Goal: Task Accomplishment & Management: Use online tool/utility

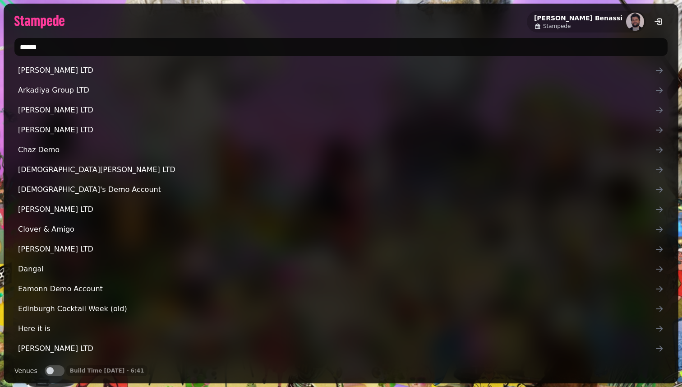
type input "*******"
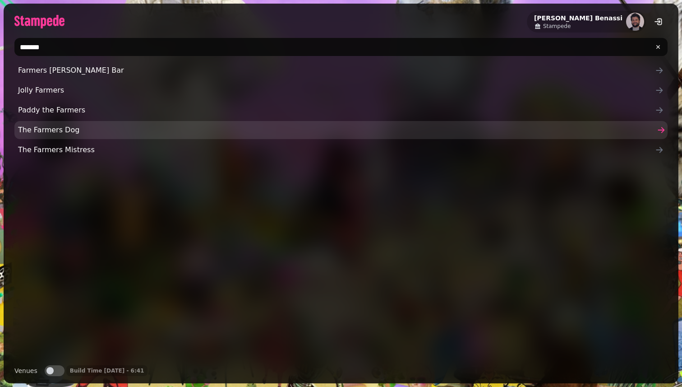
click at [158, 125] on span "The Farmers Dog" at bounding box center [336, 130] width 637 height 11
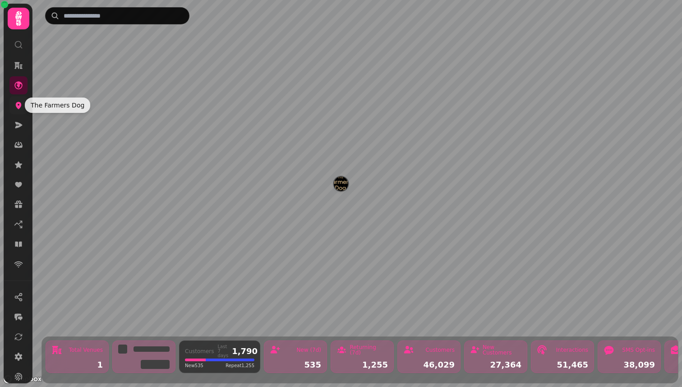
click at [17, 104] on icon at bounding box center [19, 105] width 6 height 7
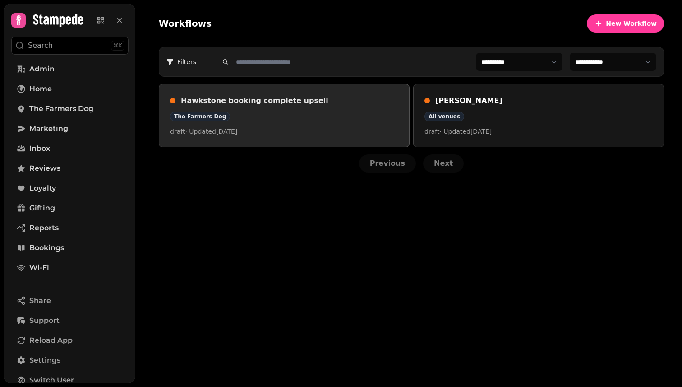
click at [302, 110] on div "Hawkstone booking complete upsell The Farmers Dog draft · Updated 19 Aug 2025" at bounding box center [284, 115] width 228 height 41
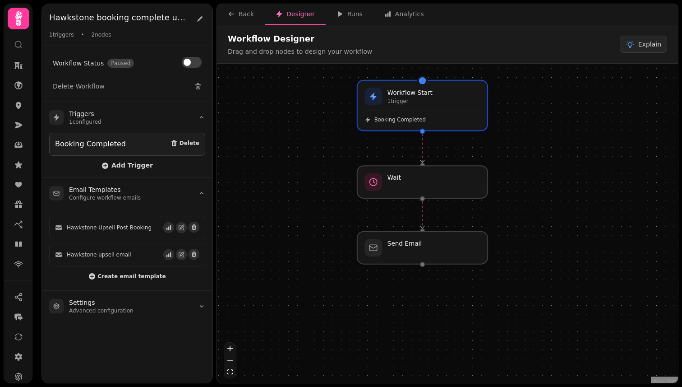
drag, startPoint x: 302, startPoint y: 110, endPoint x: 328, endPoint y: 97, distance: 28.9
click at [328, 97] on div "Workflow Start 1 trigger Booking Completed Wait Send Email" at bounding box center [447, 224] width 461 height 321
click at [420, 195] on div at bounding box center [422, 181] width 133 height 33
select select "*****"
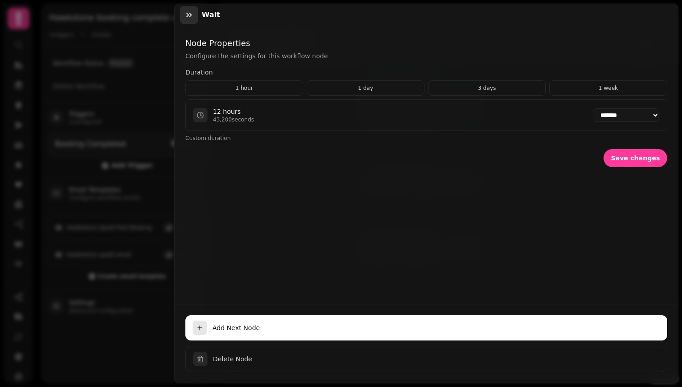
click at [191, 14] on icon "button" at bounding box center [188, 15] width 5 height 5
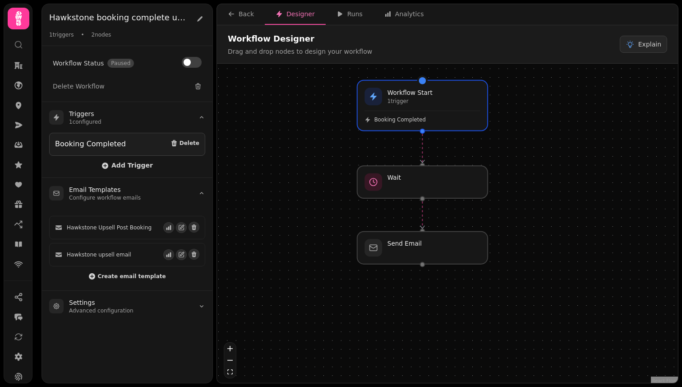
click at [411, 266] on div "Workflow Start 1 trigger Booking Completed Wait Send Email" at bounding box center [447, 224] width 461 height 321
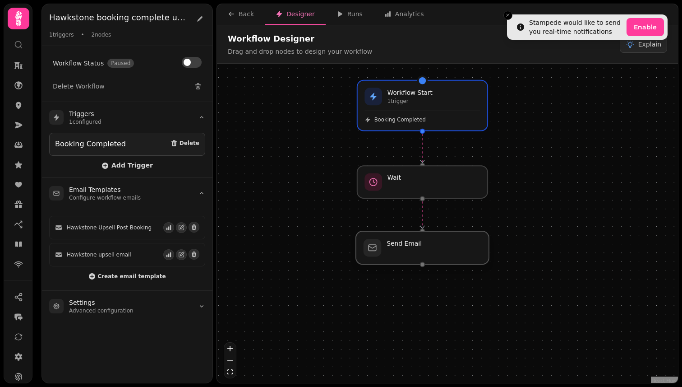
click at [403, 252] on div at bounding box center [422, 247] width 133 height 33
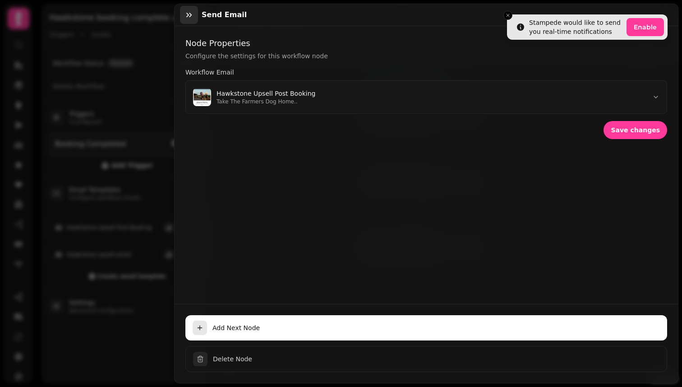
click at [189, 17] on icon "button" at bounding box center [189, 14] width 9 height 9
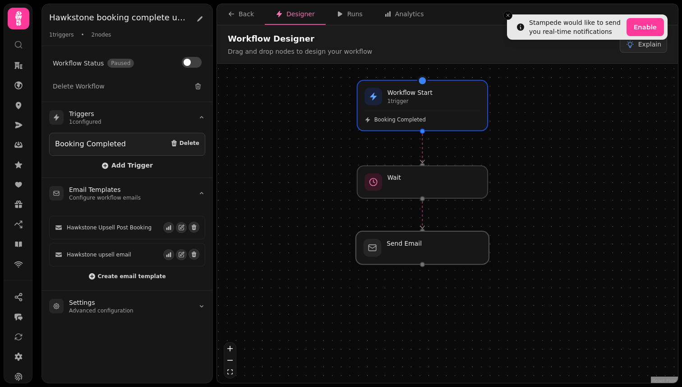
click at [444, 259] on div at bounding box center [422, 247] width 133 height 33
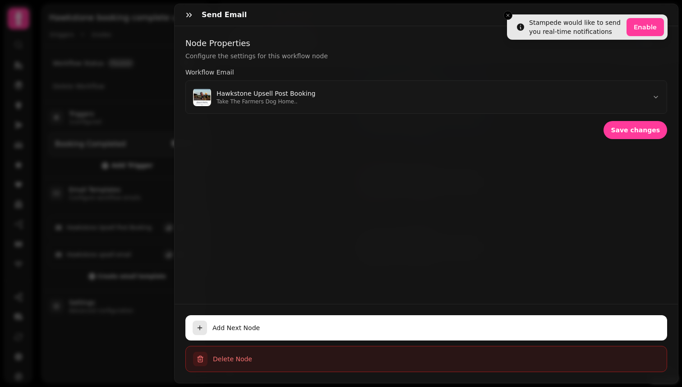
click at [282, 359] on span "Delete Node" at bounding box center [436, 358] width 447 height 9
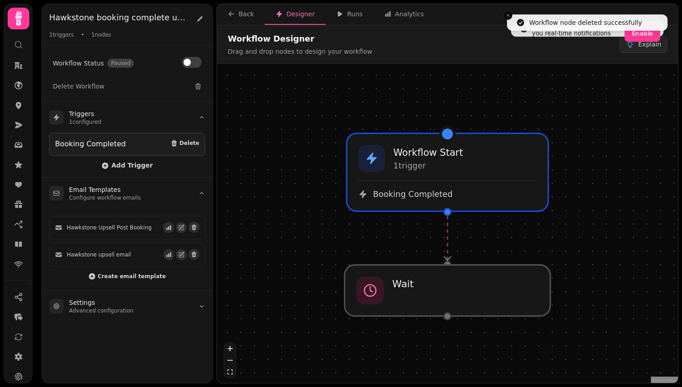
click at [480, 288] on div at bounding box center [448, 290] width 206 height 51
select select "*****"
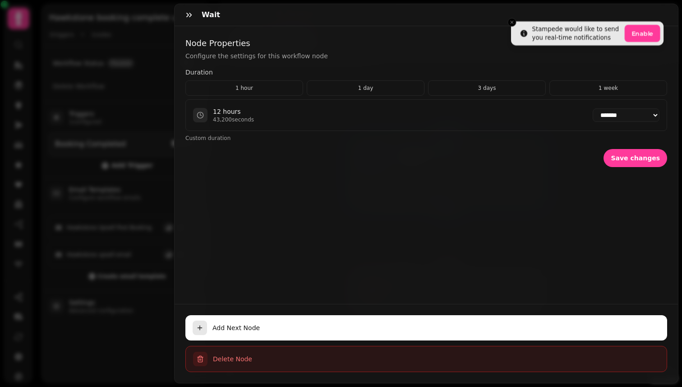
click at [442, 356] on span "Delete Node" at bounding box center [436, 358] width 447 height 9
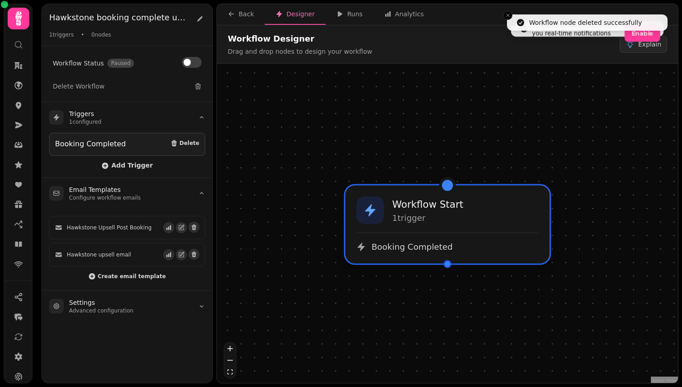
click at [473, 238] on div "Booking Completed" at bounding box center [447, 242] width 182 height 20
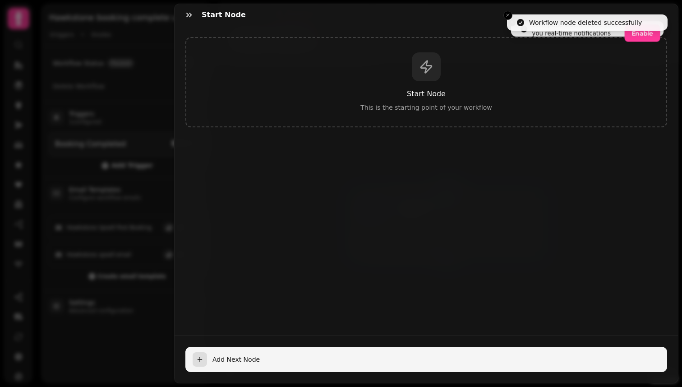
click at [290, 365] on button "Add Next Node" at bounding box center [426, 358] width 482 height 25
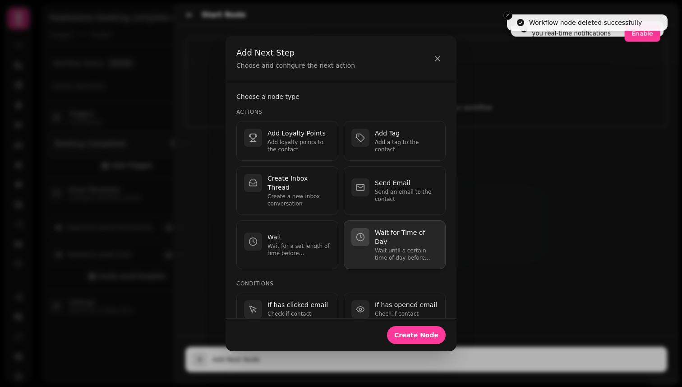
click at [380, 247] on p "Wait until a certain time of day before continuing." at bounding box center [406, 254] width 63 height 14
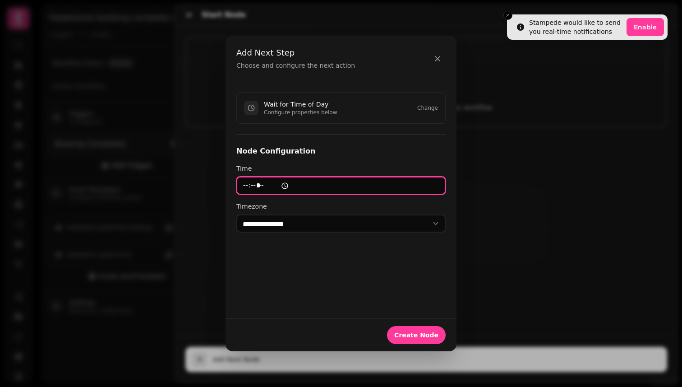
click at [251, 186] on input "time" at bounding box center [340, 185] width 209 height 18
click at [270, 186] on input "time" at bounding box center [340, 185] width 209 height 18
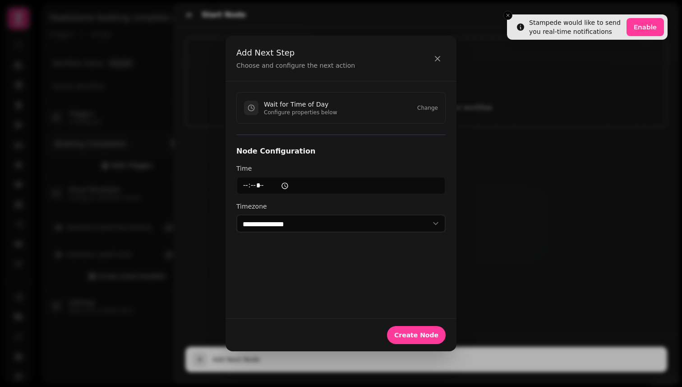
type input "*****"
click at [301, 263] on div "**********" at bounding box center [341, 199] width 231 height 237
click at [298, 221] on select "**********" at bounding box center [340, 223] width 209 height 18
select select "**********"
click at [236, 214] on select "**********" at bounding box center [340, 223] width 209 height 18
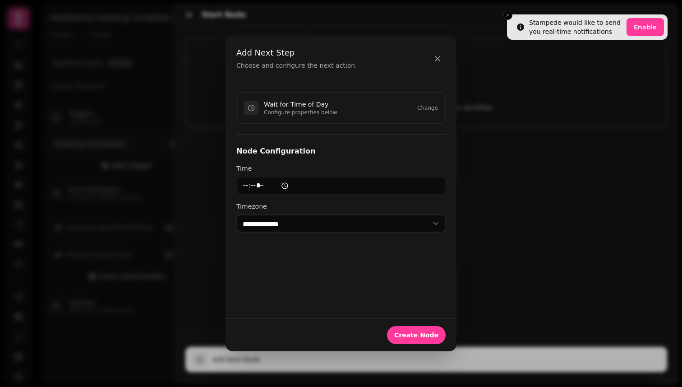
click at [333, 271] on div "**********" at bounding box center [341, 199] width 231 height 237
click at [409, 332] on span "Create Node" at bounding box center [416, 335] width 44 height 6
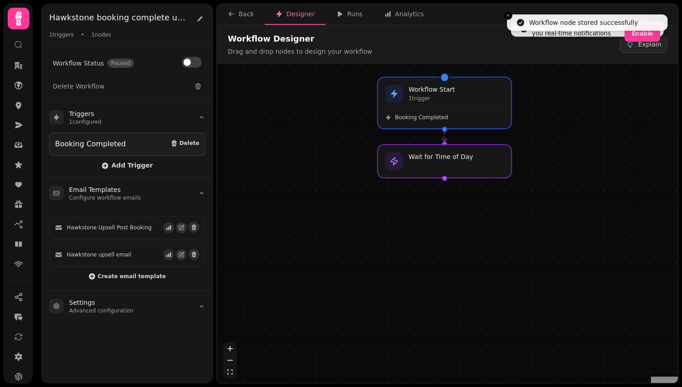
drag, startPoint x: 409, startPoint y: 331, endPoint x: 419, endPoint y: 196, distance: 135.3
click at [419, 196] on div "Workflow Start 1 trigger Booking Completed Wait for Time of Day" at bounding box center [447, 224] width 461 height 321
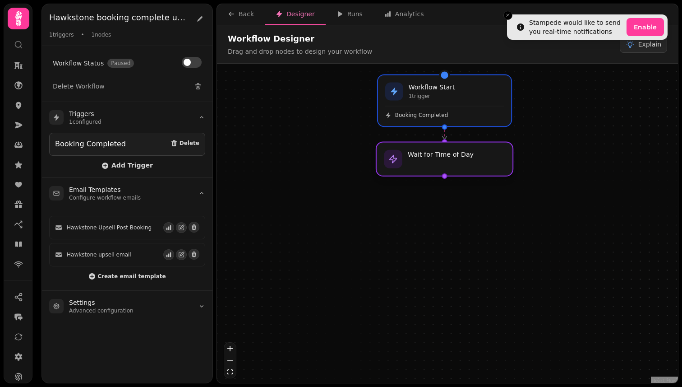
click at [428, 171] on div at bounding box center [444, 159] width 137 height 34
select select "**********"
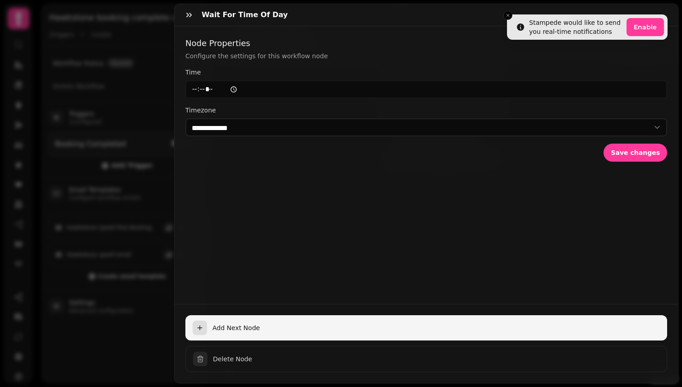
click at [398, 321] on button "Add Next Node" at bounding box center [426, 327] width 482 height 25
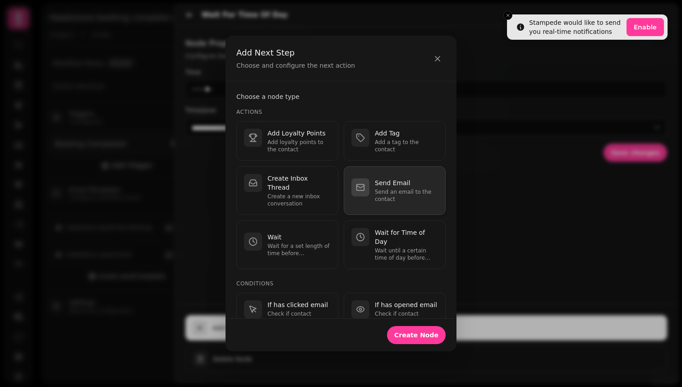
click at [395, 190] on p "Send an email to the contact" at bounding box center [406, 195] width 63 height 14
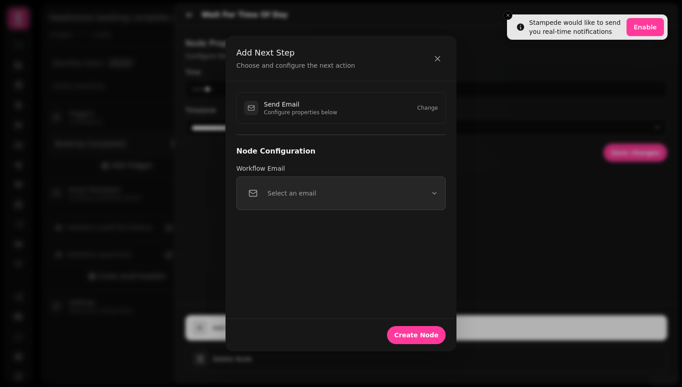
click at [391, 194] on button "Select an email" at bounding box center [340, 192] width 209 height 33
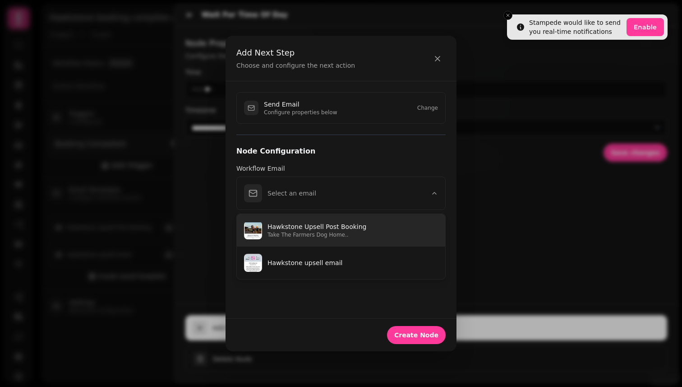
click at [389, 232] on p "Take The Farmers Dog Home.." at bounding box center [353, 234] width 171 height 7
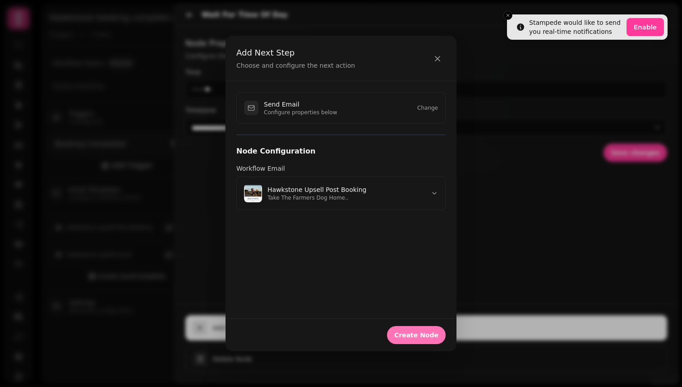
click at [424, 332] on span "Create Node" at bounding box center [416, 335] width 44 height 6
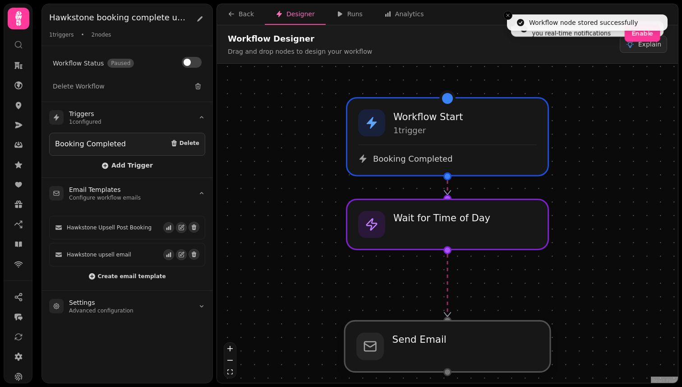
drag, startPoint x: 442, startPoint y: 340, endPoint x: 438, endPoint y: 356, distance: 16.3
click at [438, 356] on div at bounding box center [448, 345] width 206 height 51
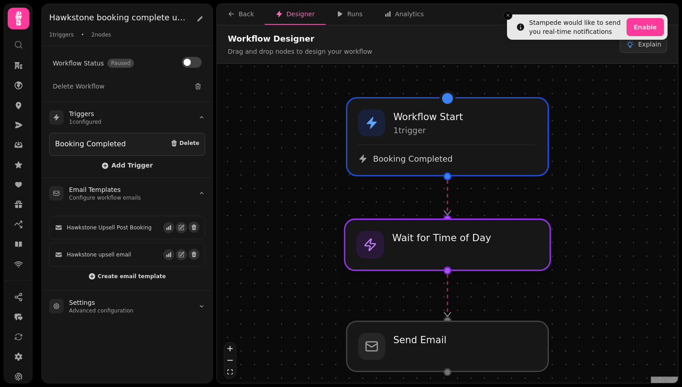
drag, startPoint x: 441, startPoint y: 245, endPoint x: 441, endPoint y: 262, distance: 16.2
click at [441, 262] on div at bounding box center [448, 244] width 206 height 51
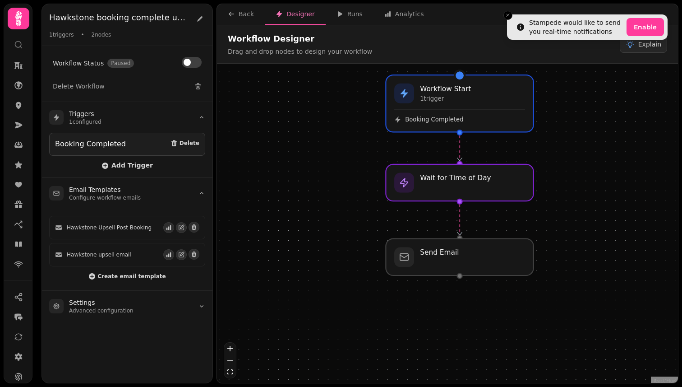
drag, startPoint x: 549, startPoint y: 308, endPoint x: 545, endPoint y: 237, distance: 70.5
click at [545, 237] on div "Workflow Start 1 trigger Booking Completed Send Email Wait for Time of Day" at bounding box center [447, 224] width 461 height 321
click at [182, 230] on button "button" at bounding box center [181, 227] width 11 height 11
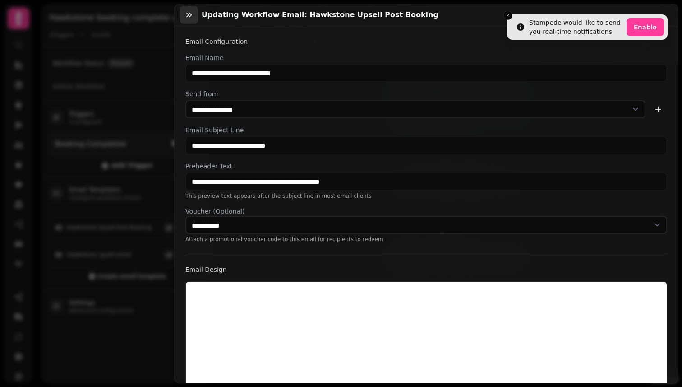
click at [191, 14] on icon "button" at bounding box center [188, 15] width 5 height 5
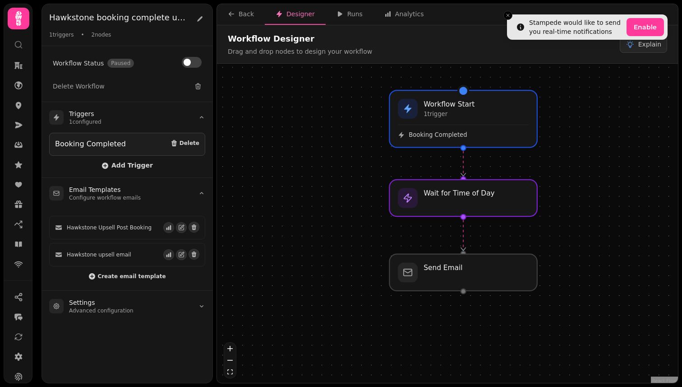
drag, startPoint x: 347, startPoint y: 148, endPoint x: 342, endPoint y: 160, distance: 13.1
click at [342, 160] on div "Workflow Start 1 trigger Booking Completed Send Email Wait for Time of Day" at bounding box center [447, 224] width 461 height 321
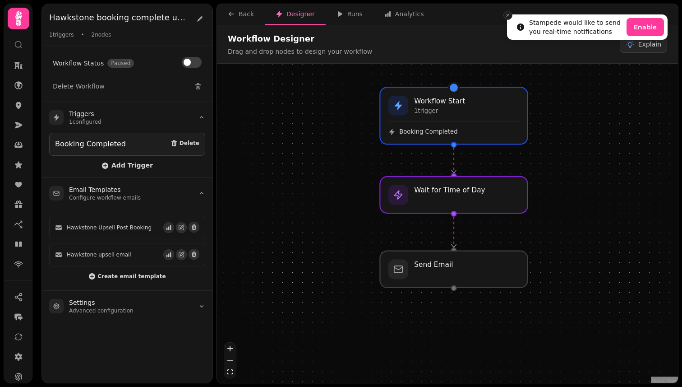
click at [506, 14] on icon "Close toast" at bounding box center [507, 15] width 5 height 5
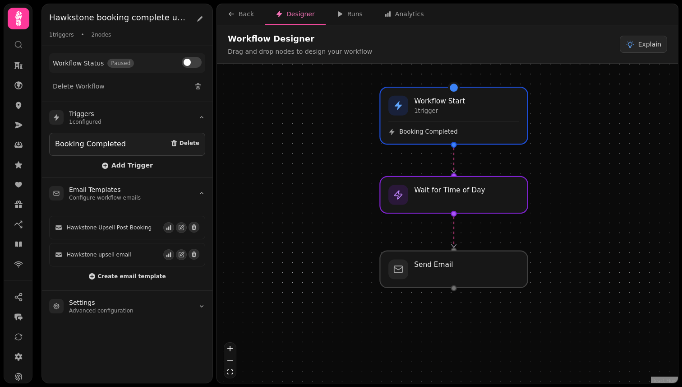
click at [194, 64] on button at bounding box center [192, 62] width 20 height 11
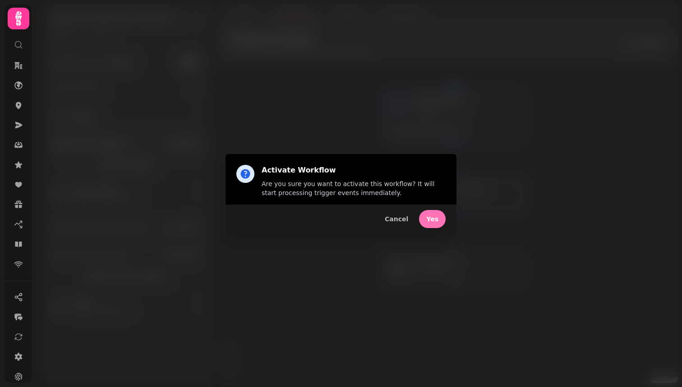
click at [437, 225] on button "Yes" at bounding box center [432, 219] width 27 height 18
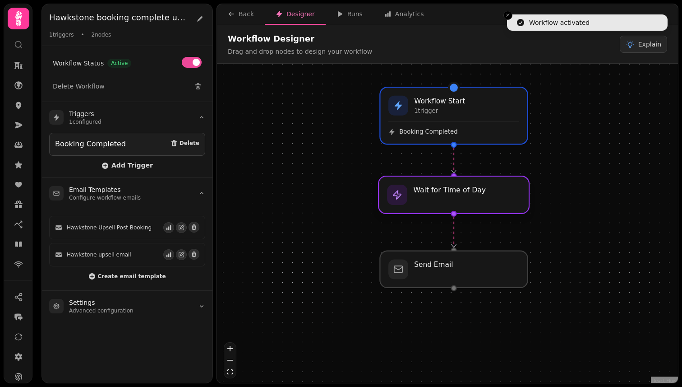
click at [437, 204] on div at bounding box center [454, 194] width 151 height 37
select select "**********"
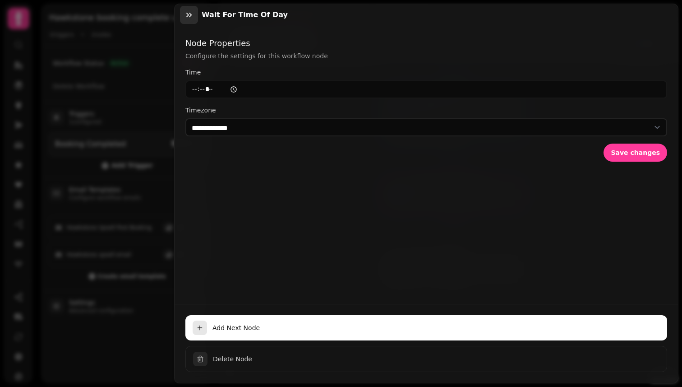
click at [185, 16] on icon "button" at bounding box center [189, 14] width 9 height 9
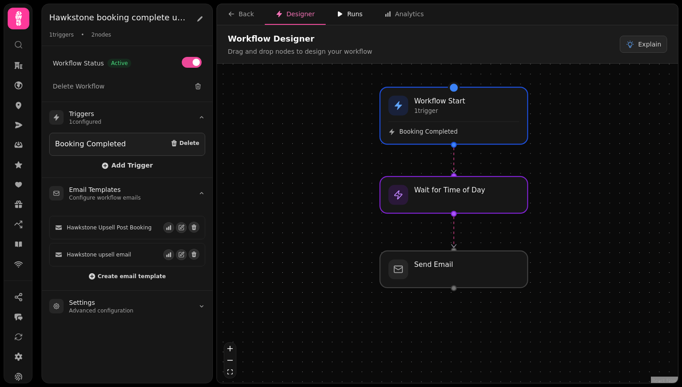
click at [347, 16] on div "Runs" at bounding box center [350, 13] width 26 height 9
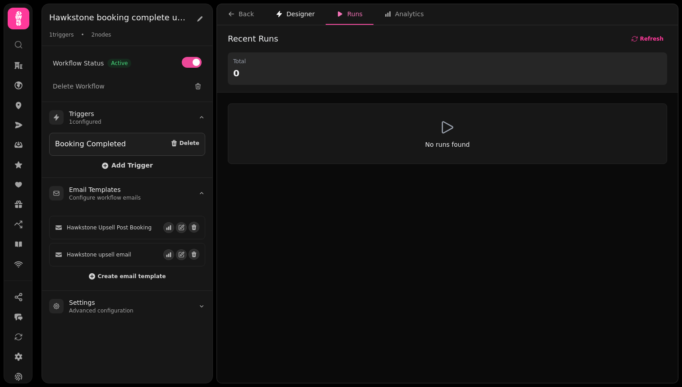
click at [301, 14] on div "Designer" at bounding box center [295, 13] width 39 height 9
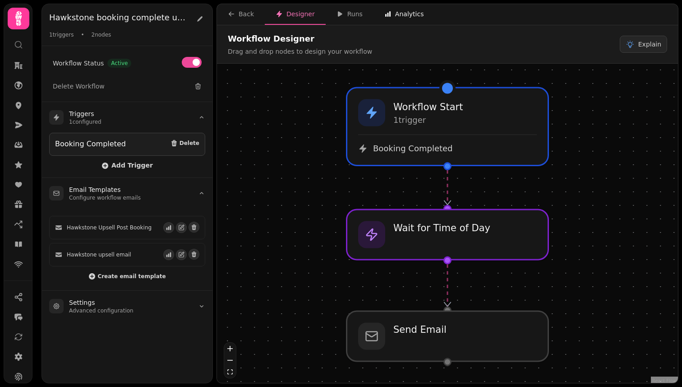
click at [407, 12] on div "Analytics" at bounding box center [404, 13] width 40 height 9
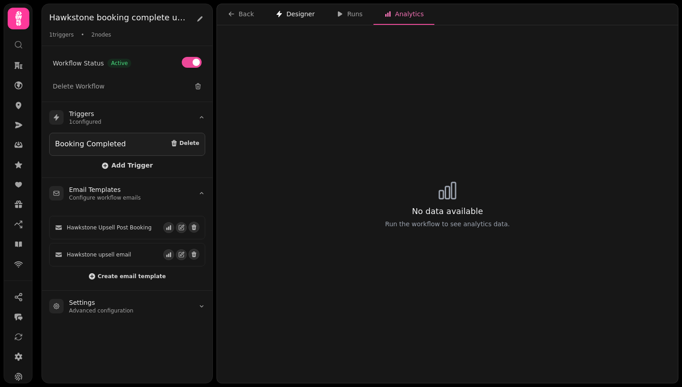
click at [304, 13] on div "Designer" at bounding box center [295, 13] width 39 height 9
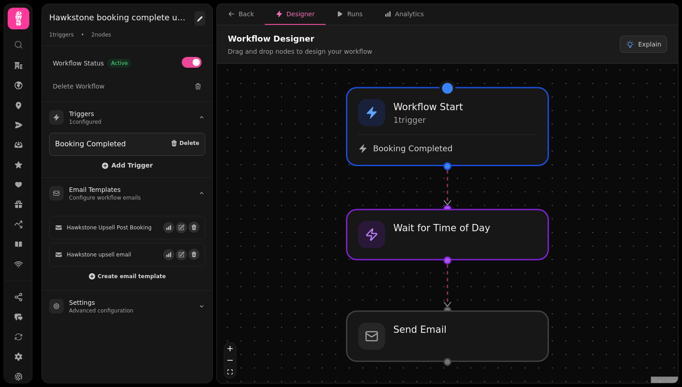
click at [203, 20] on icon at bounding box center [199, 18] width 7 height 7
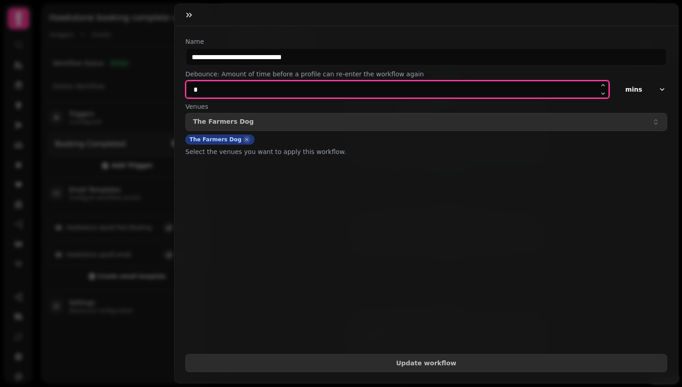
click at [293, 93] on input "*" at bounding box center [397, 89] width 424 height 18
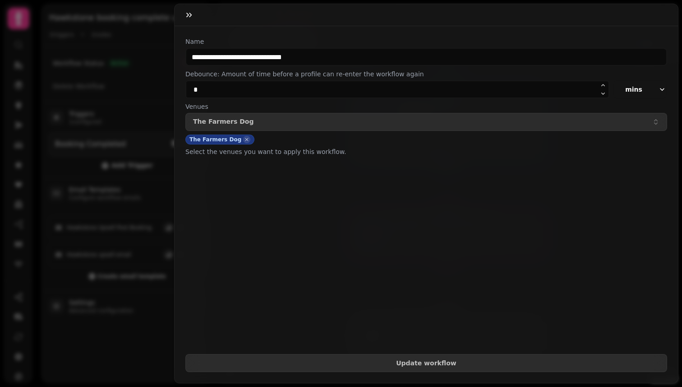
click at [665, 89] on icon "button" at bounding box center [662, 89] width 9 height 9
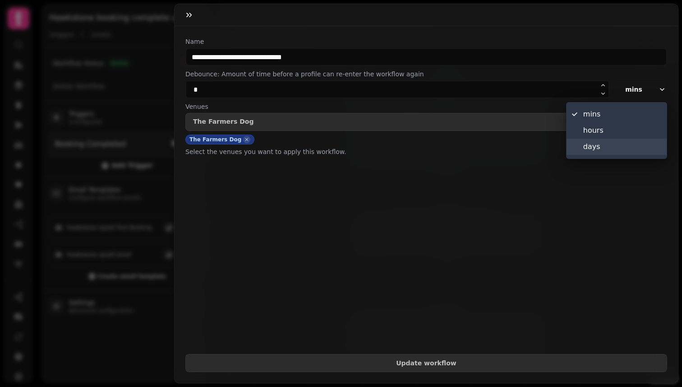
click at [619, 145] on span "days" at bounding box center [622, 146] width 78 height 11
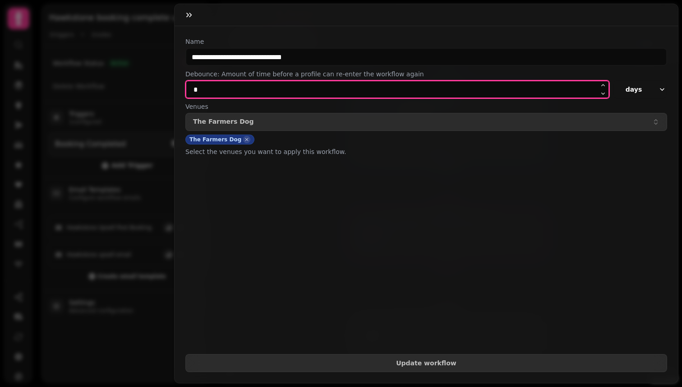
click at [424, 86] on input "*" at bounding box center [397, 89] width 424 height 18
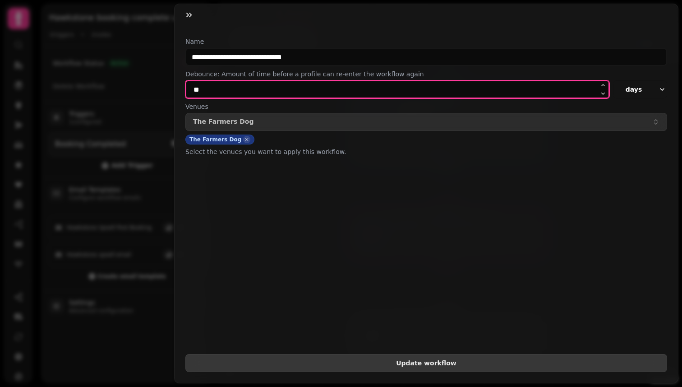
type input "**"
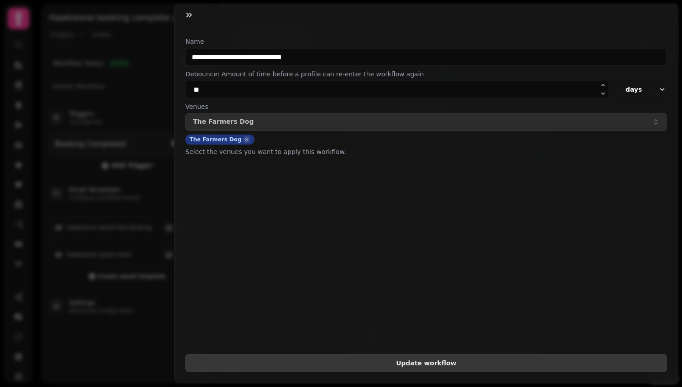
click at [543, 363] on span "Update workflow" at bounding box center [426, 363] width 467 height 6
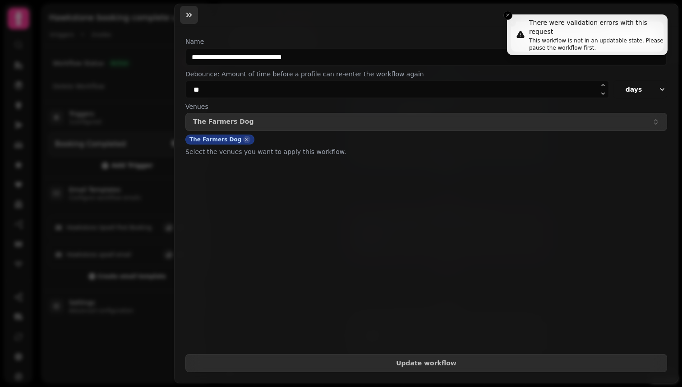
click at [192, 14] on icon "button" at bounding box center [189, 14] width 9 height 9
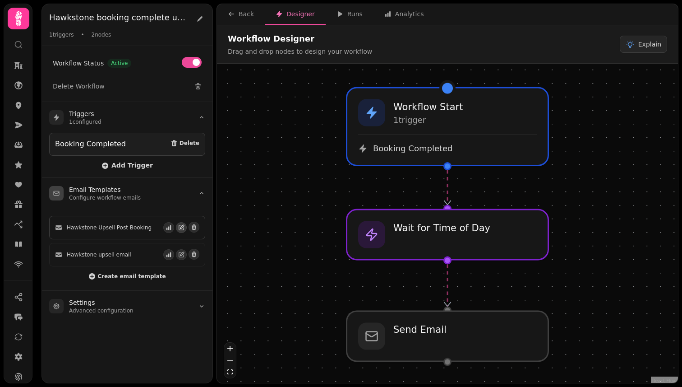
click at [184, 226] on icon "button" at bounding box center [181, 227] width 6 height 6
select select "**********"
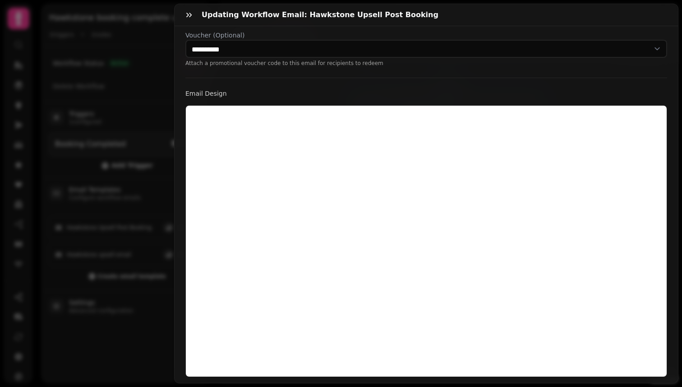
scroll to position [209, 0]
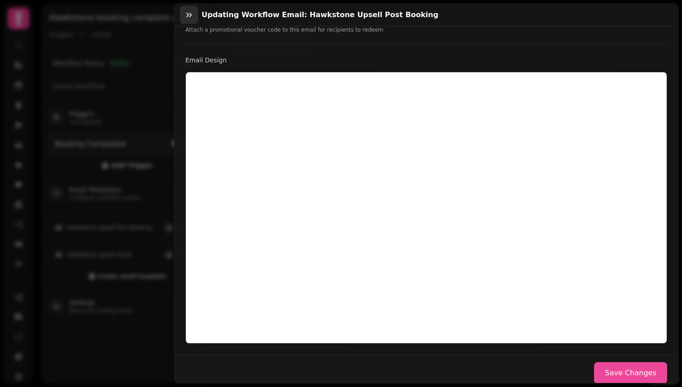
click at [193, 15] on icon "button" at bounding box center [189, 14] width 9 height 9
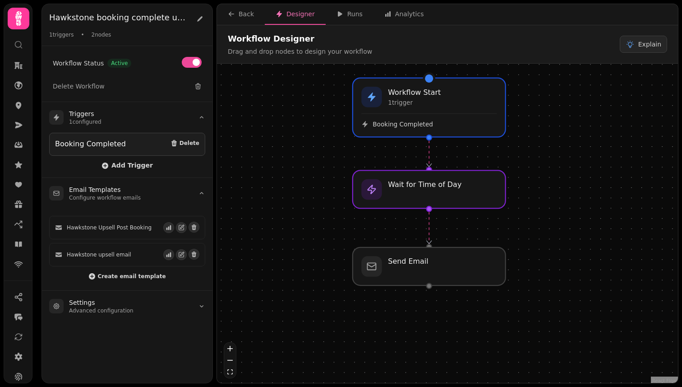
drag, startPoint x: 306, startPoint y: 176, endPoint x: 322, endPoint y: 145, distance: 34.9
click at [322, 145] on div "Workflow Start 1 trigger Booking Completed Send Email Wait for Time of Day" at bounding box center [447, 224] width 461 height 321
click at [425, 102] on p "1 trigger" at bounding box center [414, 102] width 54 height 9
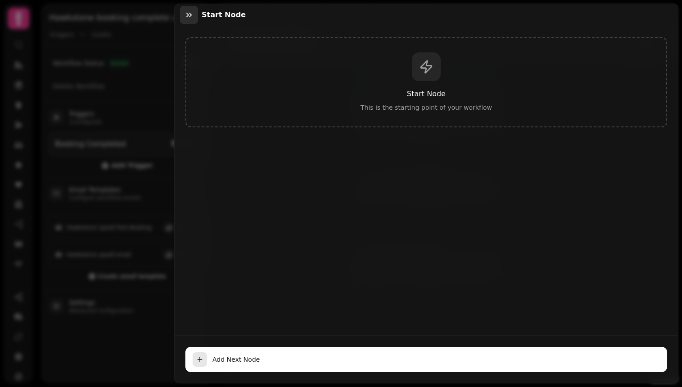
click at [185, 17] on icon "button" at bounding box center [189, 14] width 9 height 9
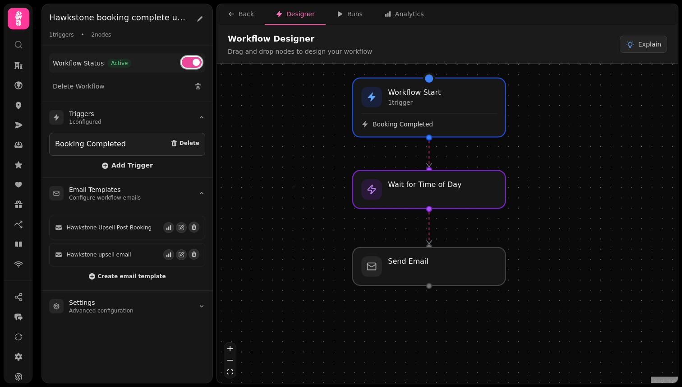
click at [194, 66] on button at bounding box center [192, 62] width 20 height 11
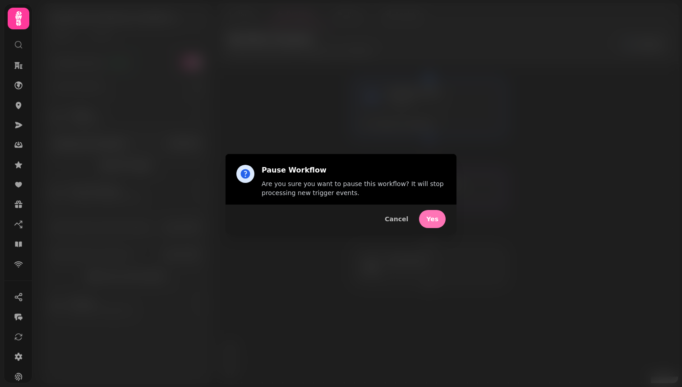
click at [432, 216] on span "Yes" at bounding box center [432, 219] width 12 height 6
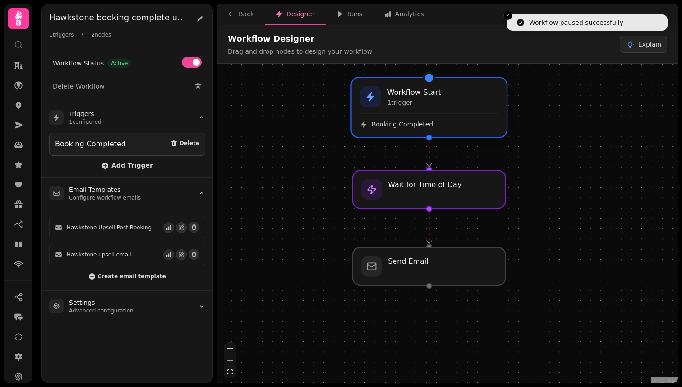
click at [431, 126] on div "Booking Completed" at bounding box center [429, 124] width 138 height 9
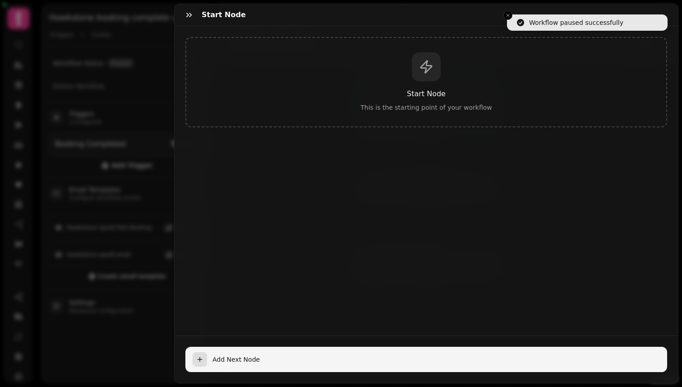
click at [315, 359] on span "Add Next Node" at bounding box center [437, 359] width 448 height 9
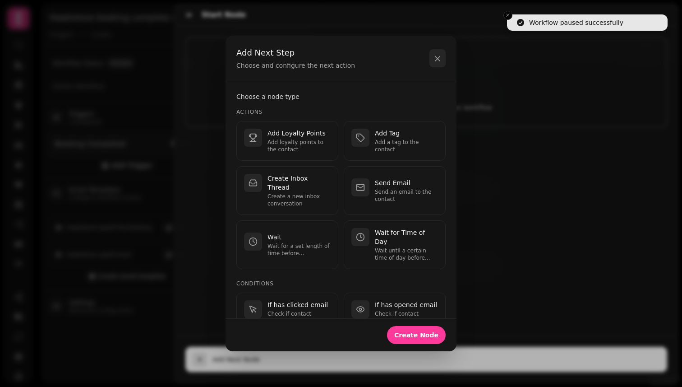
click at [435, 62] on icon "button" at bounding box center [437, 58] width 9 height 9
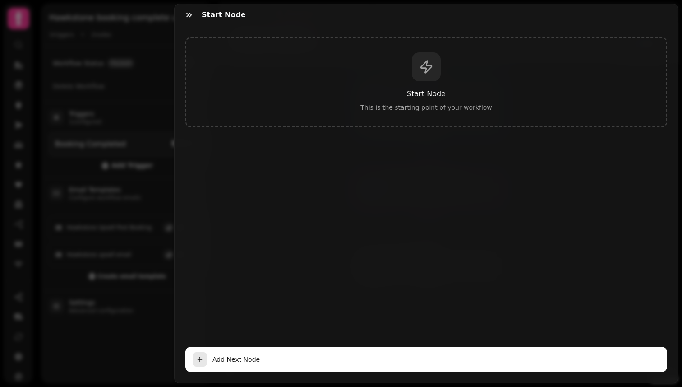
click at [199, 16] on div "Start node" at bounding box center [427, 15] width 504 height 22
click at [194, 15] on button "button" at bounding box center [189, 15] width 18 height 18
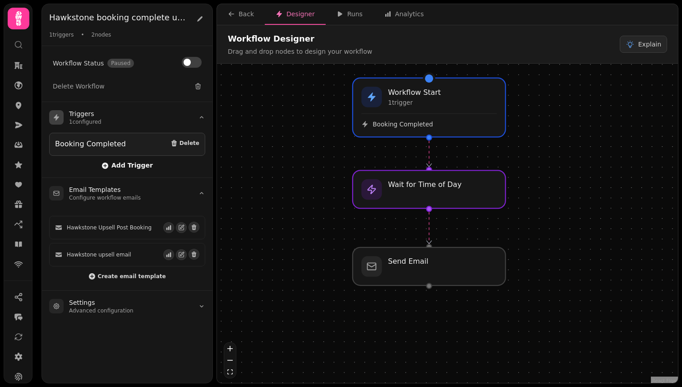
click at [138, 165] on span "Add Trigger" at bounding box center [127, 165] width 51 height 7
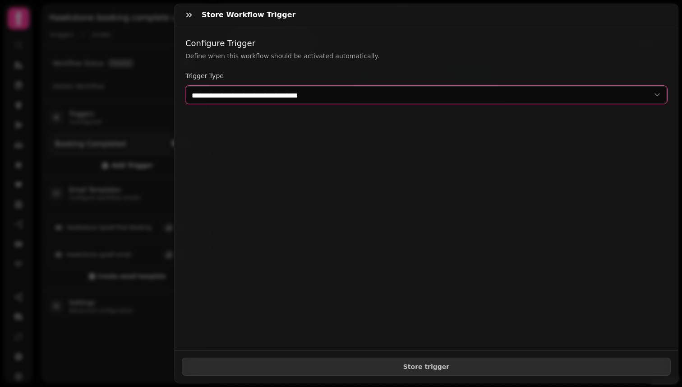
click at [231, 97] on select "**********" at bounding box center [426, 95] width 482 height 18
select select "**********"
click at [185, 86] on select "**********" at bounding box center [426, 95] width 482 height 18
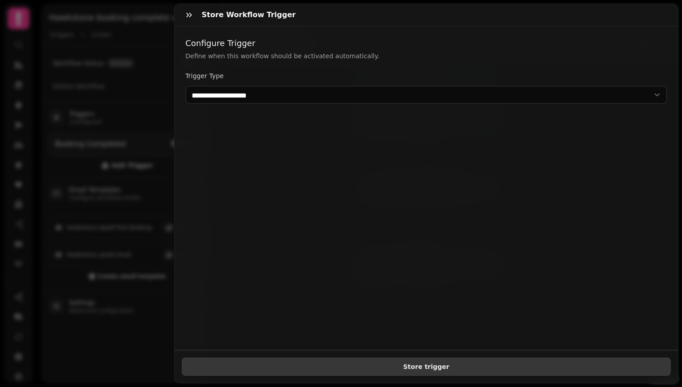
click at [359, 369] on span "Store trigger" at bounding box center [426, 366] width 474 height 6
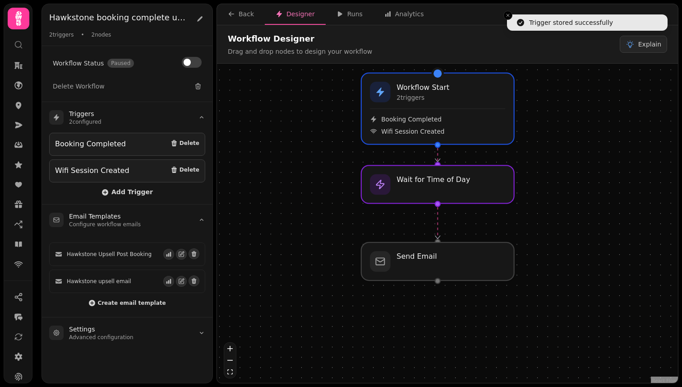
drag, startPoint x: 359, startPoint y: 369, endPoint x: 368, endPoint y: 364, distance: 9.9
click at [368, 364] on div "Workflow Start 2 trigger s Booking Completed Wifi Session Created Send Email Wa…" at bounding box center [447, 224] width 461 height 321
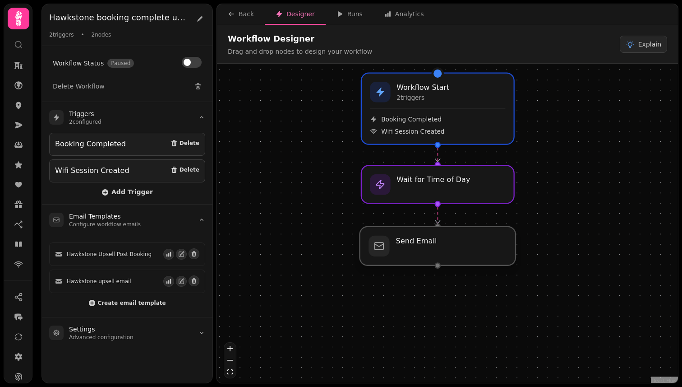
drag, startPoint x: 447, startPoint y: 258, endPoint x: 444, endPoint y: 240, distance: 18.7
click at [444, 240] on div at bounding box center [438, 245] width 156 height 39
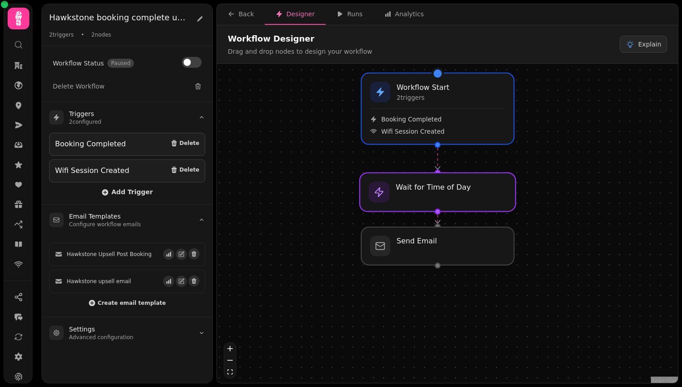
drag, startPoint x: 442, startPoint y: 191, endPoint x: 441, endPoint y: 197, distance: 6.3
click at [441, 197] on div at bounding box center [438, 192] width 156 height 39
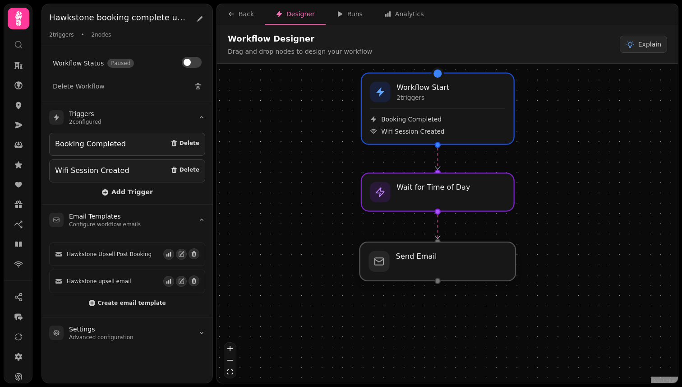
drag, startPoint x: 442, startPoint y: 251, endPoint x: 442, endPoint y: 267, distance: 15.3
click at [442, 267] on div at bounding box center [438, 261] width 156 height 39
click at [202, 26] on div "Hawkstone booking complete upsell 2 triggers • 2 nodes" at bounding box center [127, 25] width 171 height 42
click at [200, 15] on icon at bounding box center [199, 18] width 7 height 7
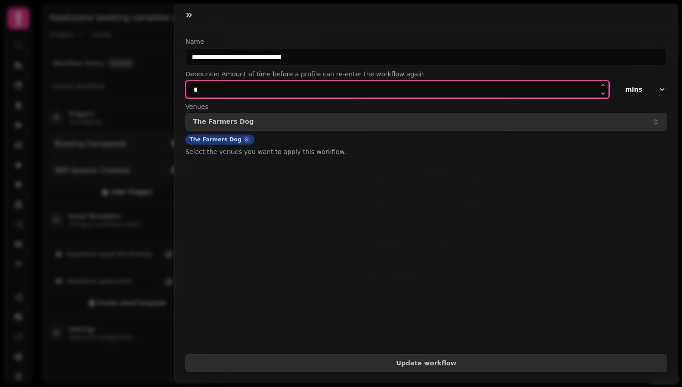
click at [337, 84] on input "*" at bounding box center [397, 89] width 424 height 18
type input "**"
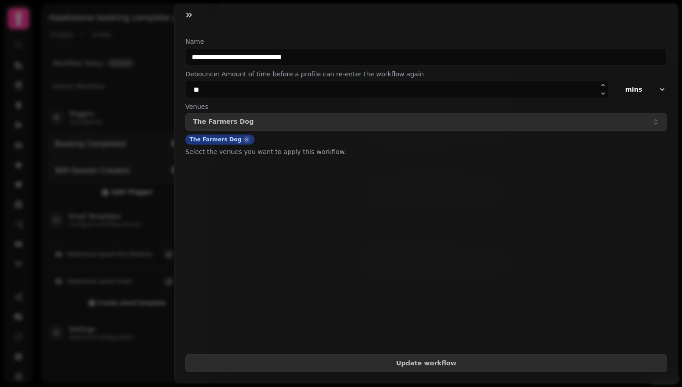
click at [639, 90] on button "mins" at bounding box center [640, 89] width 54 height 18
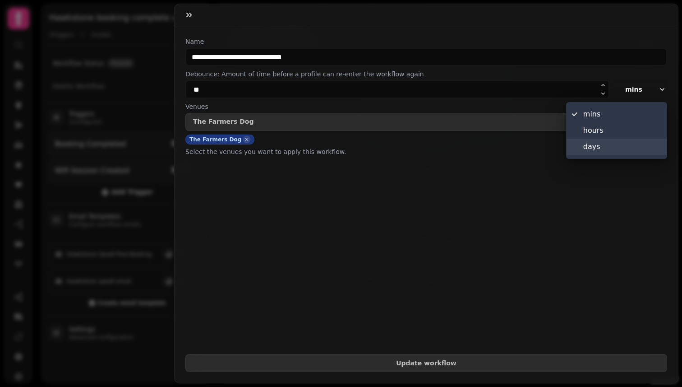
click at [611, 145] on span "days" at bounding box center [622, 146] width 78 height 11
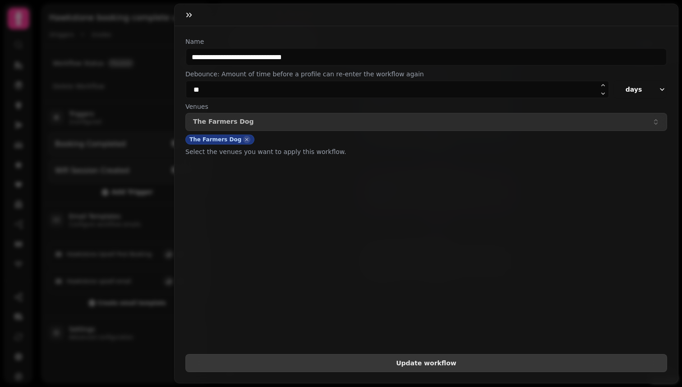
click at [434, 363] on span "Update workflow" at bounding box center [426, 363] width 467 height 6
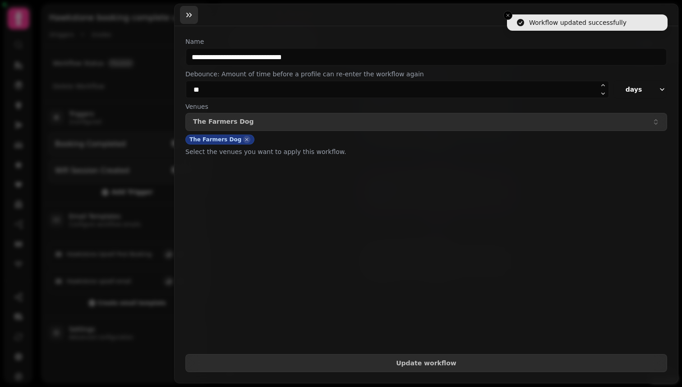
click at [182, 13] on button "button" at bounding box center [189, 15] width 18 height 18
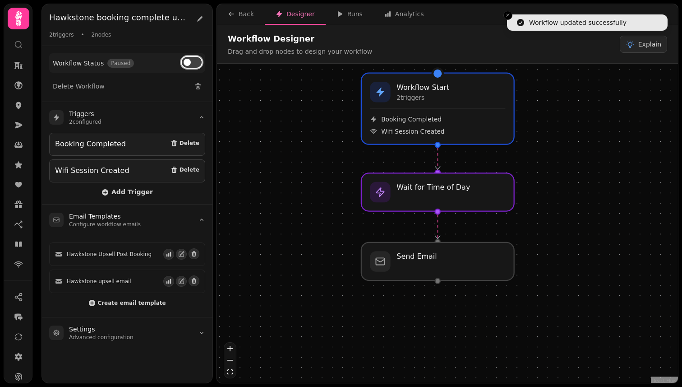
click at [195, 61] on button at bounding box center [192, 62] width 20 height 11
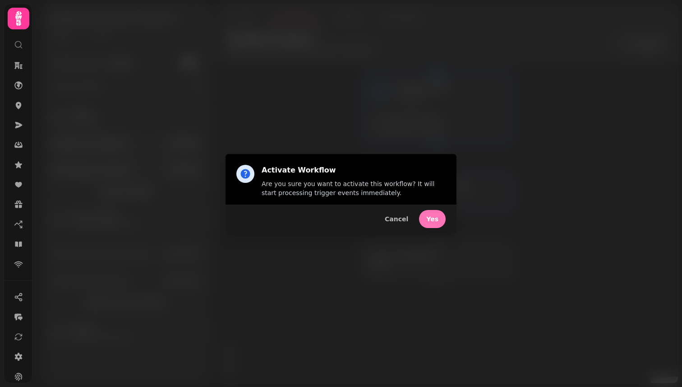
click at [435, 214] on button "Yes" at bounding box center [432, 219] width 27 height 18
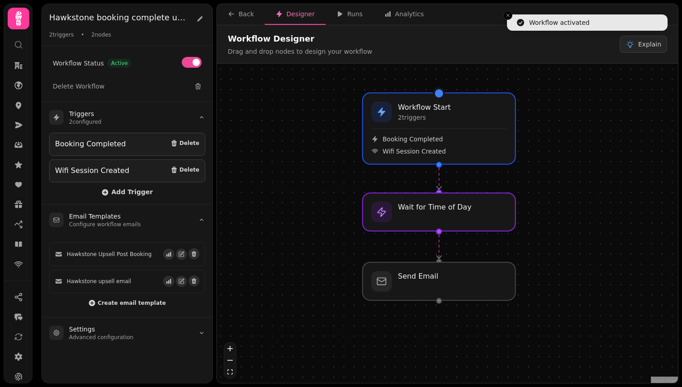
drag, startPoint x: 331, startPoint y: 169, endPoint x: 332, endPoint y: 189, distance: 19.4
click at [332, 189] on div "Workflow Start 2 trigger s Booking Completed Wifi Session Created Wait for Time…" at bounding box center [447, 224] width 461 height 321
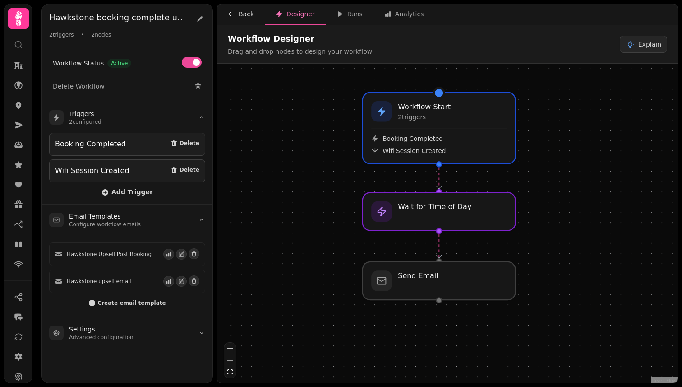
click at [245, 10] on div "Back" at bounding box center [241, 13] width 26 height 9
